Goal: Contribute content

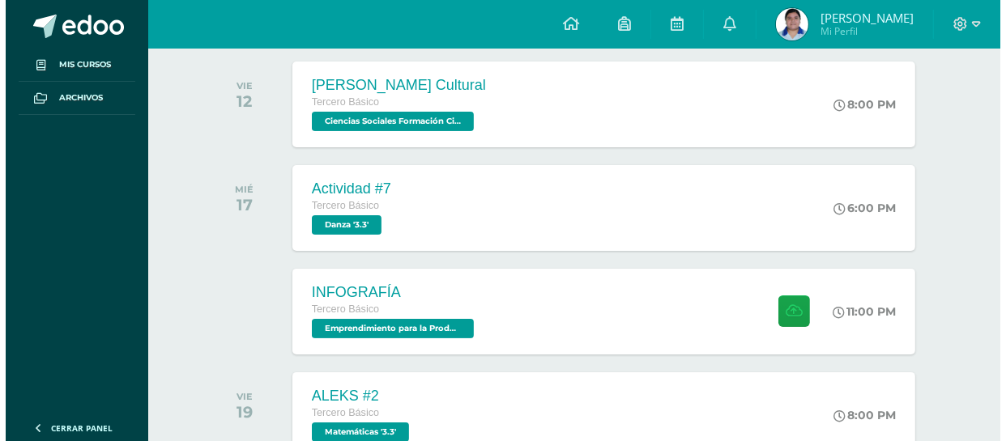
scroll to position [330, 0]
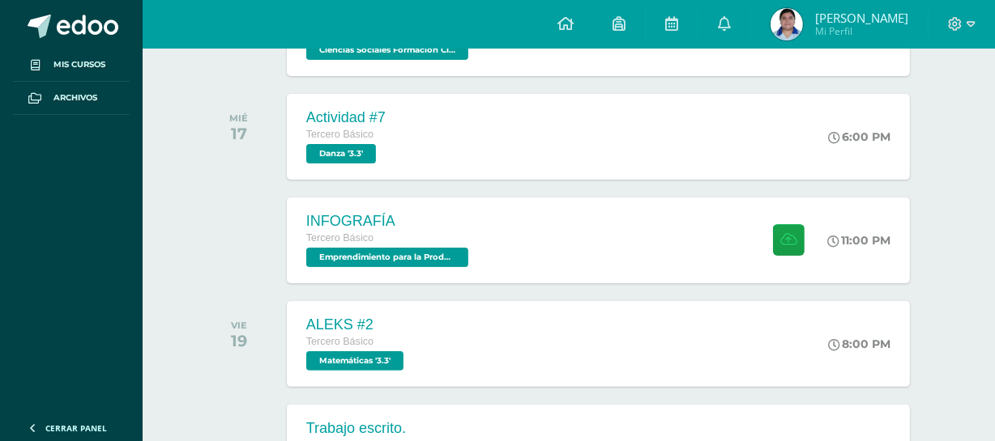
click at [675, 288] on div "SEPTIEMBRE VIE 12 [PERSON_NAME] Cultural Tercero Básico Ciencias Sociales Forma…" at bounding box center [569, 272] width 733 height 649
click at [653, 236] on div "INFOGRAFÍA Tercero Básico Emprendimiento para la Productividad '3.3' 11:00 PM I…" at bounding box center [598, 240] width 629 height 87
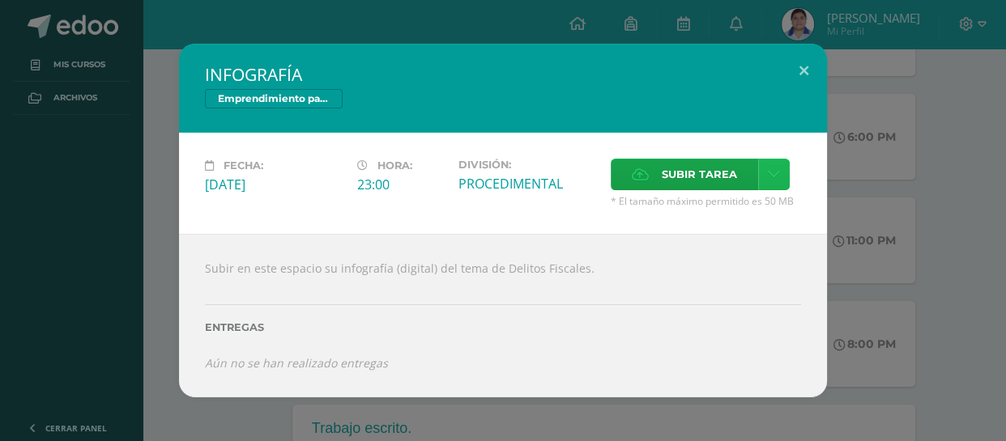
click at [778, 171] on link at bounding box center [774, 175] width 32 height 32
click at [769, 216] on link "Subir enlace" at bounding box center [716, 209] width 162 height 25
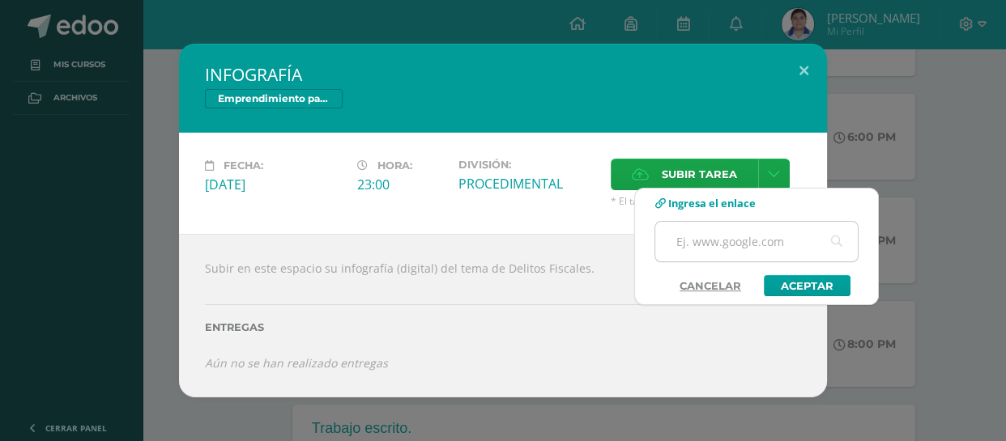
click at [778, 247] on input "text" at bounding box center [756, 242] width 203 height 40
paste input "[URL][DOMAIN_NAME]"
type input "[URL][DOMAIN_NAME]"
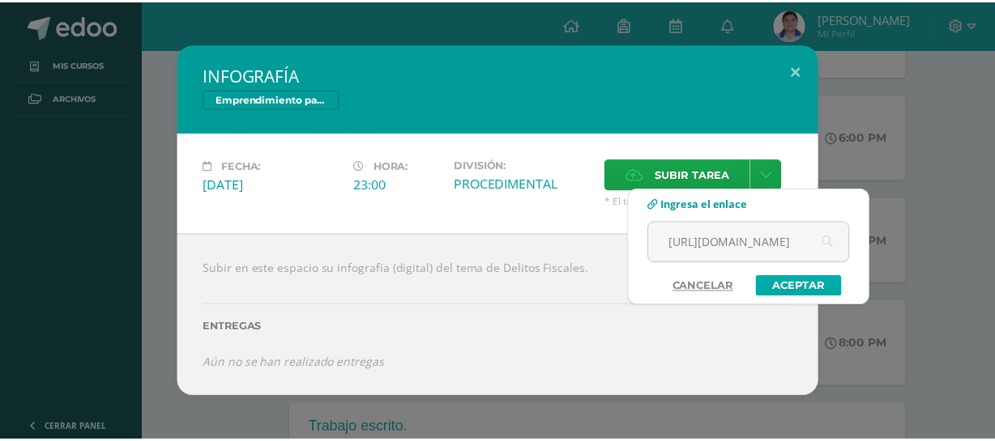
scroll to position [0, 0]
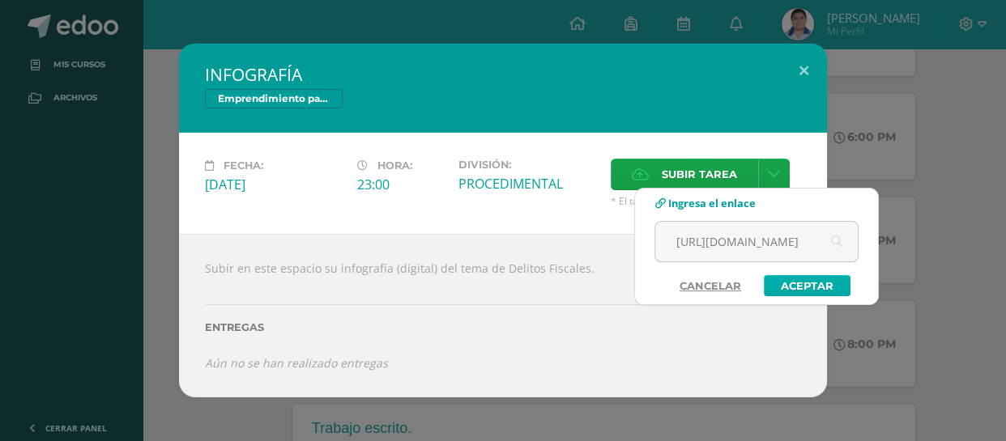
click at [823, 282] on link "Aceptar" at bounding box center [807, 285] width 87 height 21
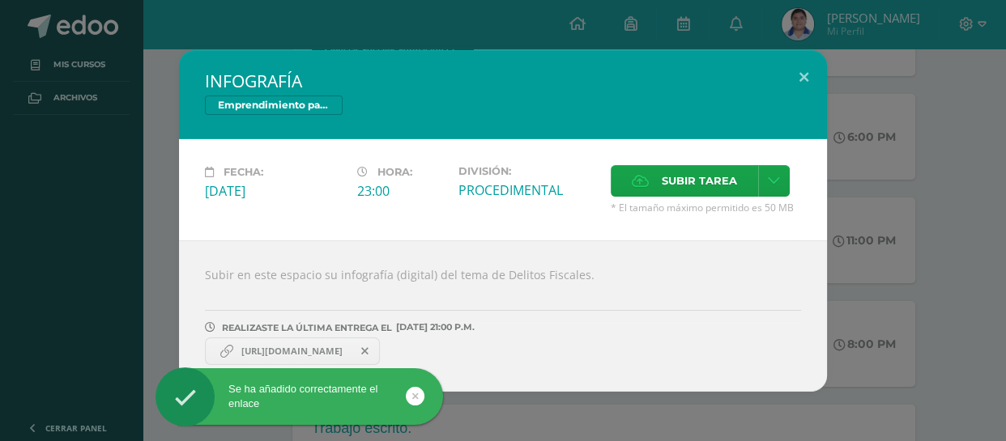
click at [907, 227] on div "INFOGRAFÍA Emprendimiento para la Productividad Fecha: [DATE] Hora: 23:00 Divis…" at bounding box center [502, 221] width 993 height 342
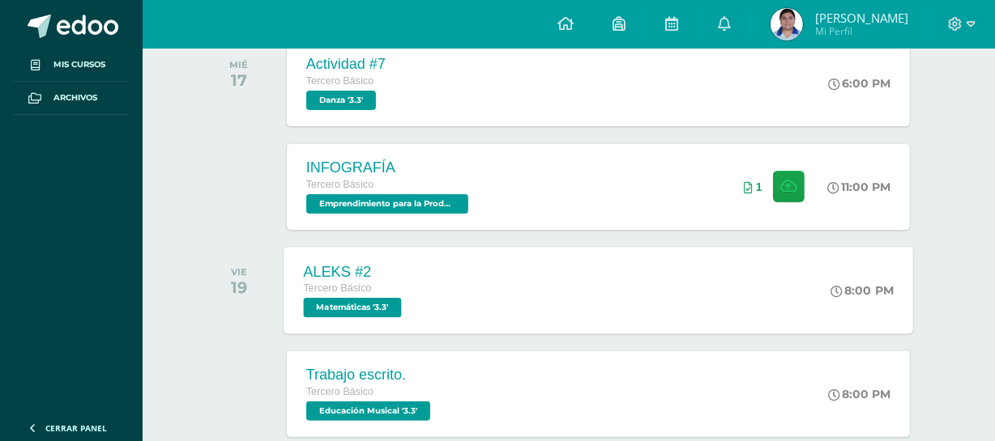
scroll to position [389, 0]
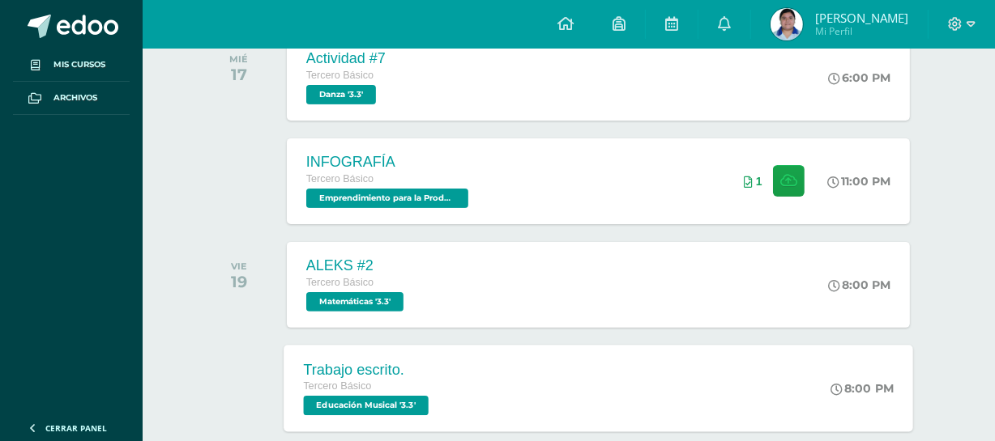
click at [731, 404] on div "Trabajo escrito. Tercero Básico Educación Musical '3.3' 8:00 PM Trabajo escrito…" at bounding box center [598, 388] width 629 height 87
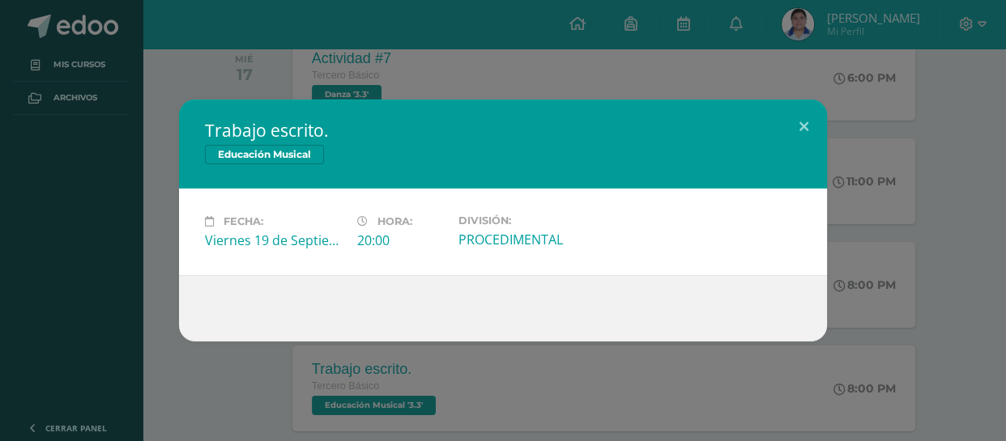
click at [652, 383] on div "Trabajo escrito. Educación Musical Fecha: [DATE] Hora: 20:00 División:" at bounding box center [503, 220] width 1006 height 441
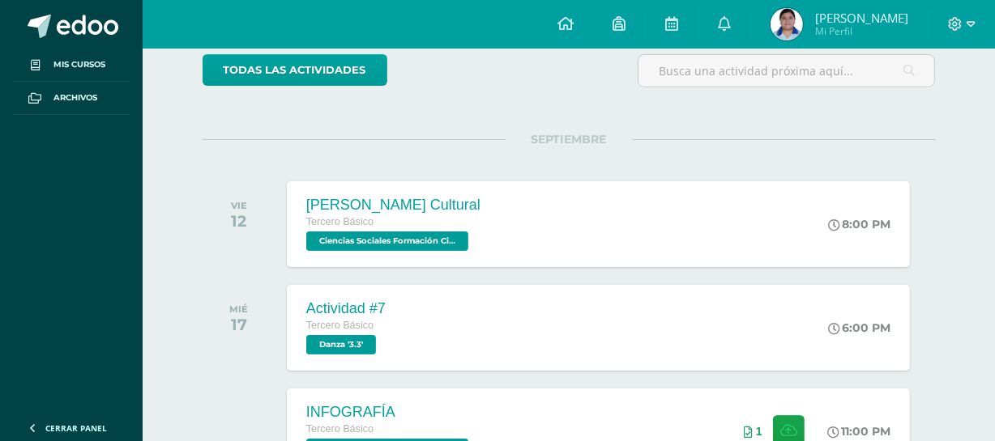
scroll to position [108, 0]
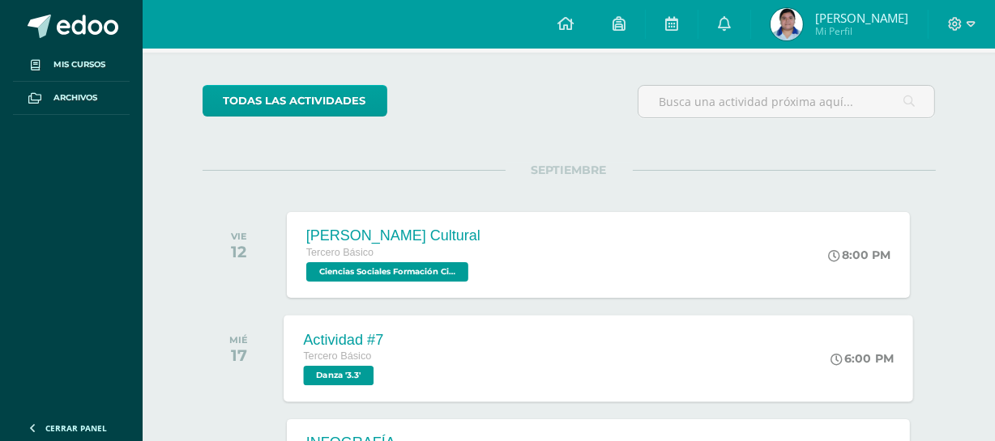
click at [604, 336] on div "Actividad #7 Tercero Básico Danza '3.3' 6:00 PM Actividad #7 [GEOGRAPHIC_DATA] …" at bounding box center [598, 358] width 629 height 87
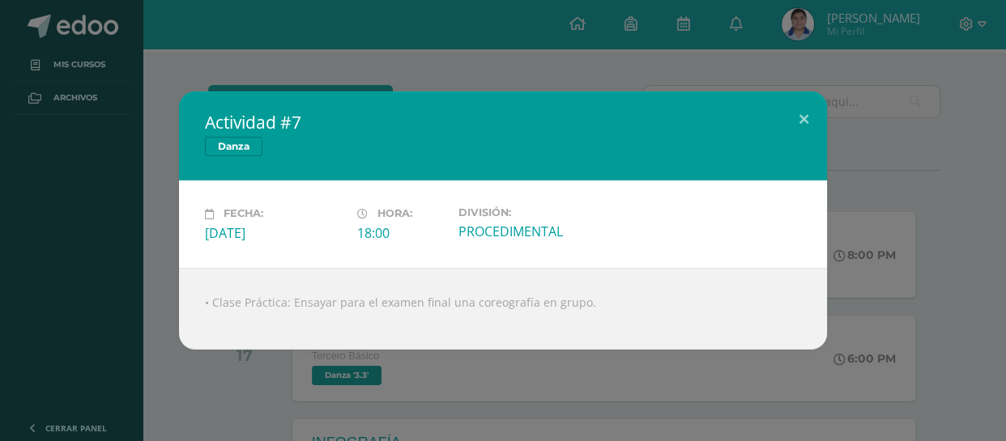
click at [850, 266] on div "Actividad #7 [GEOGRAPHIC_DATA] Fecha: [DATE] Hora: 18:00 División: PROCEDIMENTAL" at bounding box center [502, 221] width 993 height 258
